Goal: Task Accomplishment & Management: Manage account settings

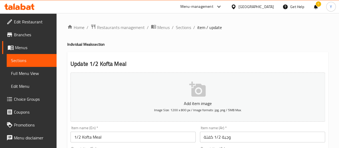
click at [38, 50] on span "Menus" at bounding box center [33, 47] width 37 height 6
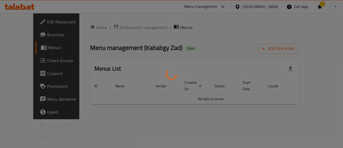
click at [31, 38] on div at bounding box center [171, 74] width 343 height 148
click at [31, 37] on div at bounding box center [171, 74] width 343 height 148
click at [34, 36] on div at bounding box center [171, 74] width 343 height 148
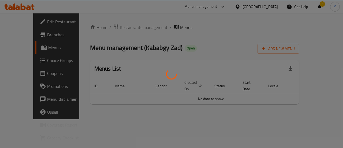
click at [32, 35] on div at bounding box center [171, 74] width 343 height 148
click at [29, 34] on div at bounding box center [171, 74] width 343 height 148
